Goal: Transaction & Acquisition: Purchase product/service

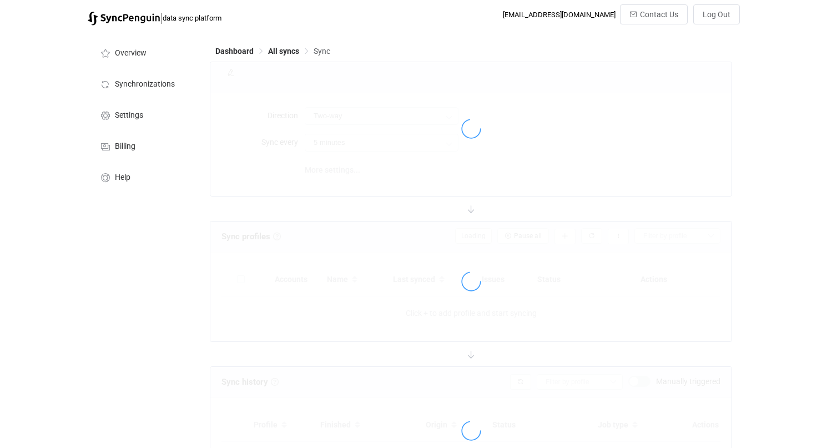
type input "10 minutes"
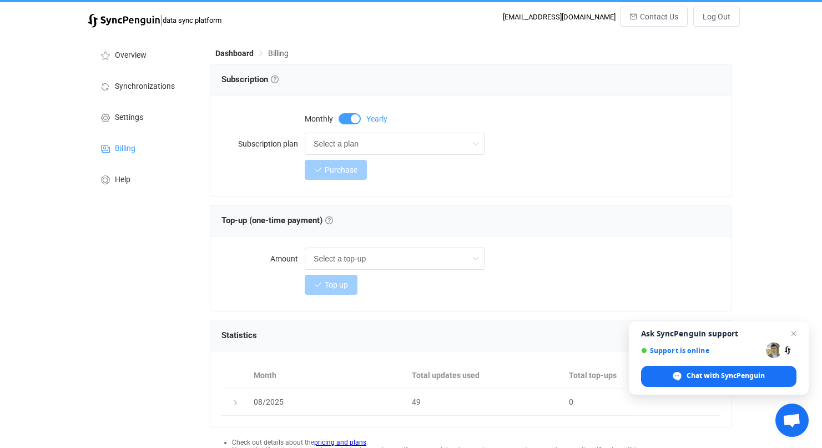
scroll to position [34, 0]
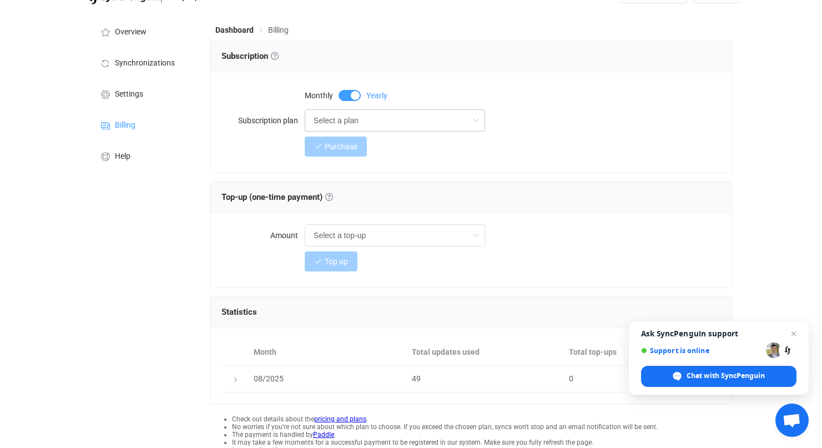
click at [471, 123] on icon at bounding box center [475, 120] width 14 height 22
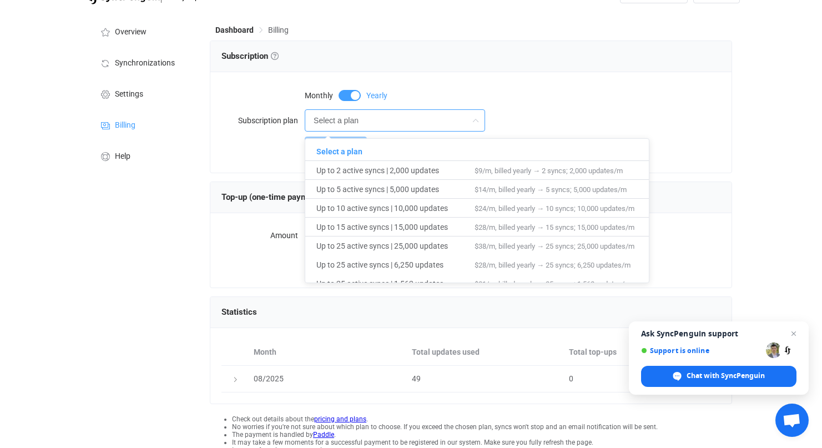
click at [508, 112] on div "Select a plan" at bounding box center [513, 120] width 416 height 22
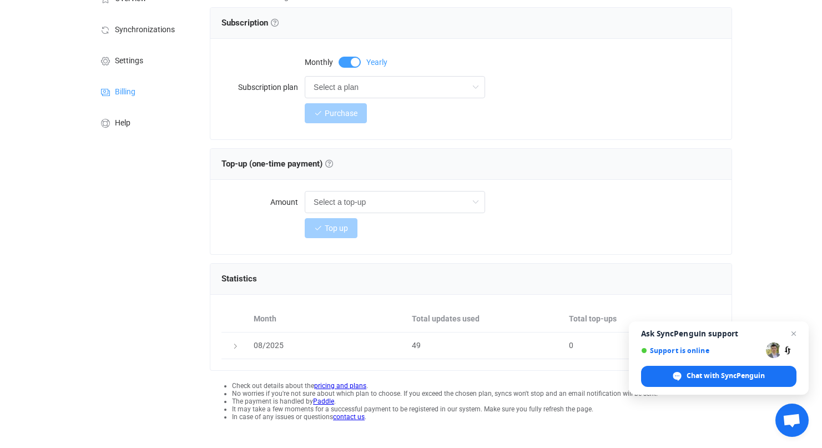
scroll to position [80, 0]
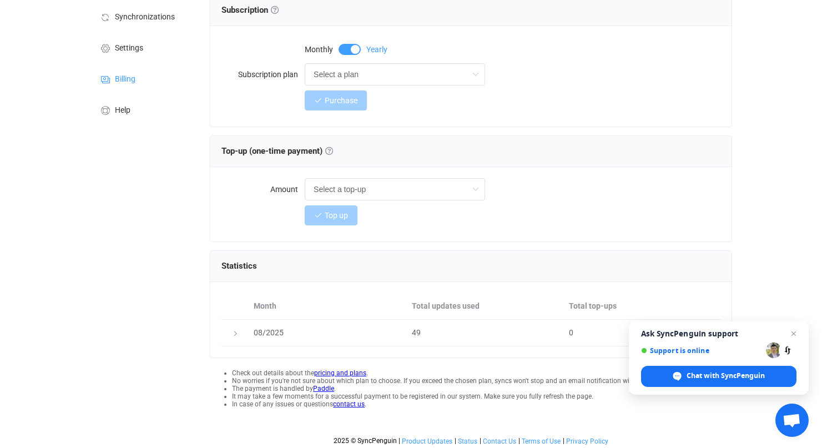
click at [795, 333] on span "Open chat" at bounding box center [793, 333] width 13 height 13
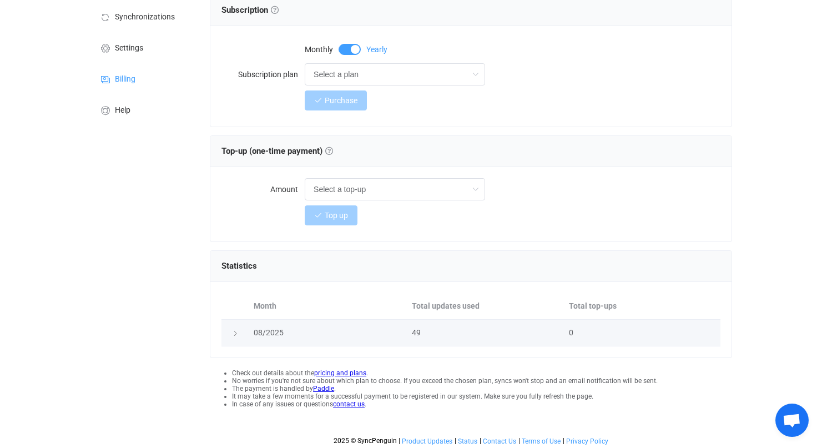
click at [230, 331] on div at bounding box center [235, 332] width 16 height 11
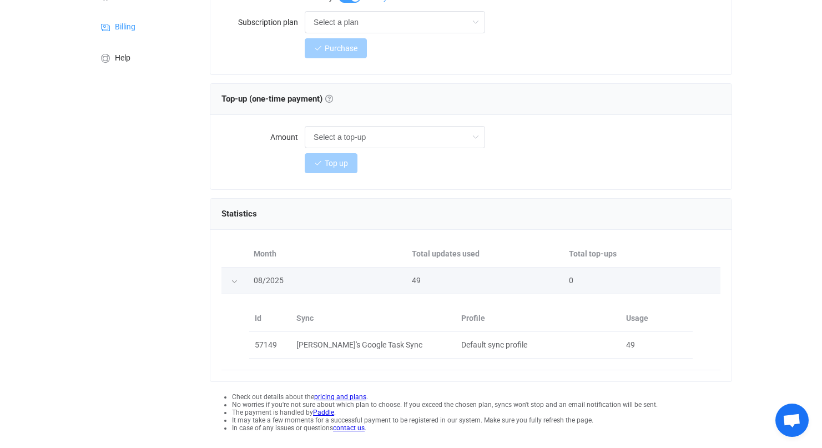
scroll to position [133, 0]
click at [237, 280] on icon at bounding box center [234, 281] width 7 height 7
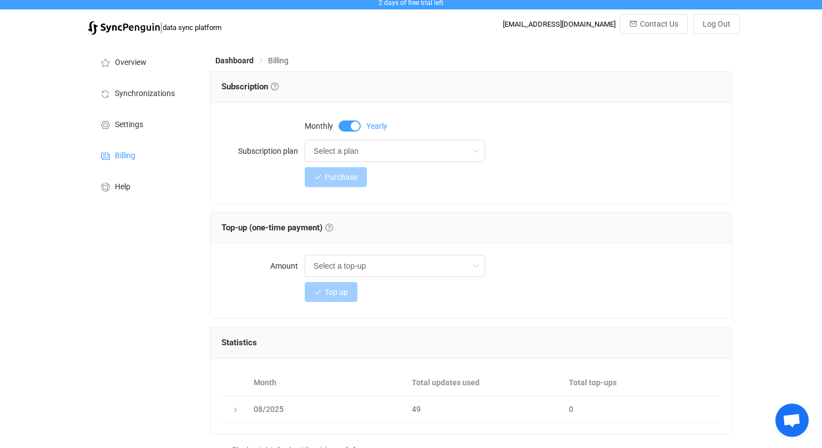
scroll to position [0, 0]
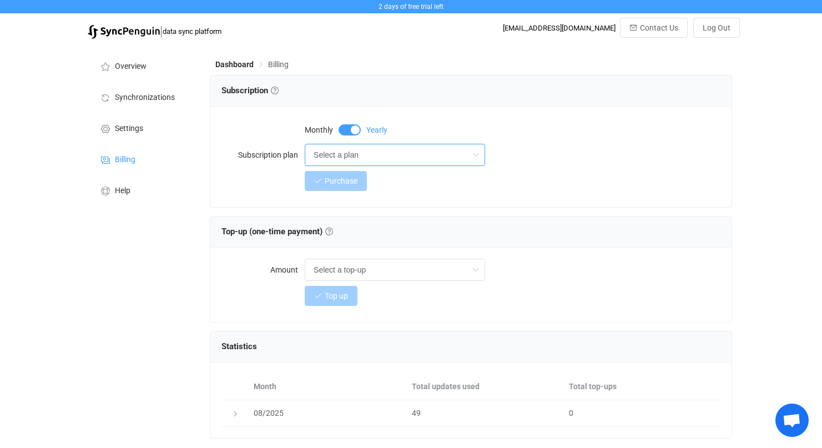
click at [412, 156] on input "Select a plan" at bounding box center [395, 155] width 180 height 22
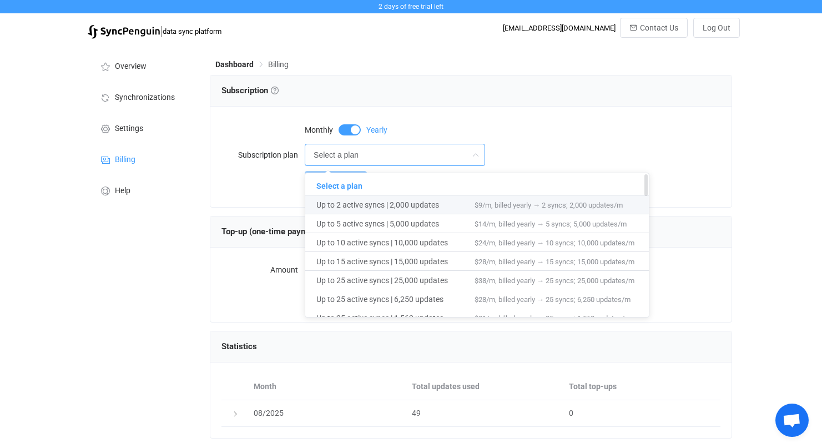
click at [504, 205] on span "$9/m, billed yearly → 2 syncs; 2,000 updates/m" at bounding box center [548, 205] width 148 height 8
type input "Up to 2 active syncs | 2,000 updates"
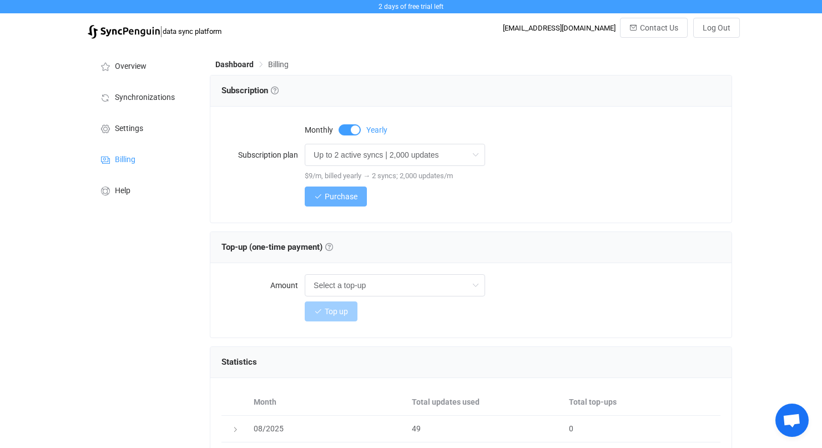
click at [349, 198] on span "Purchase" at bounding box center [341, 196] width 33 height 9
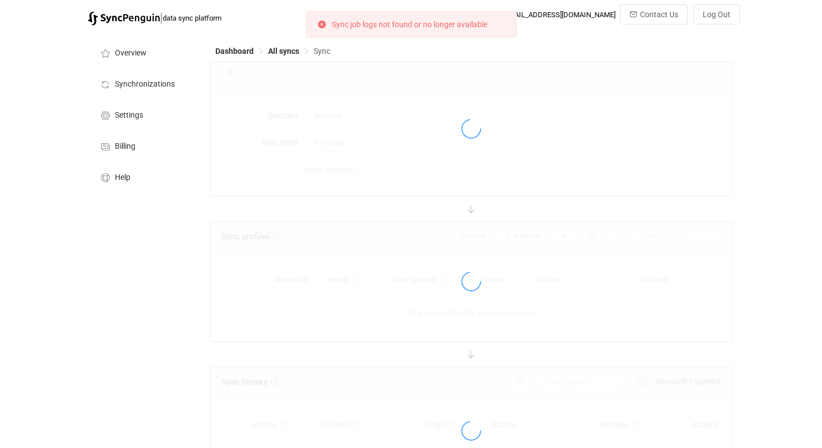
type input "10 minutes"
